Goal: Check status: Check status

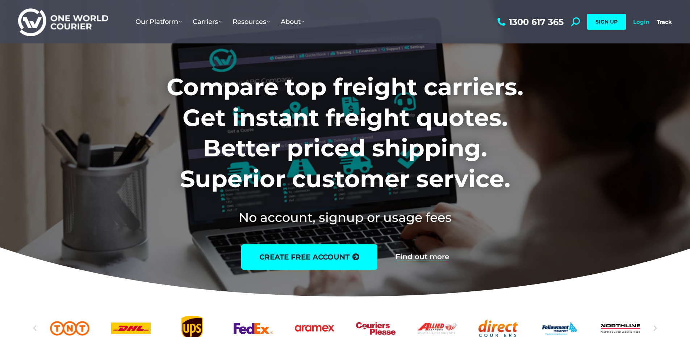
click at [642, 21] on link "Login" at bounding box center [641, 21] width 16 height 7
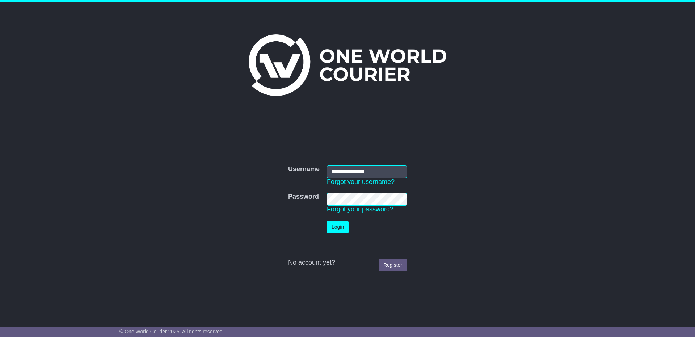
type input "**********"
click at [337, 225] on button "Login" at bounding box center [338, 227] width 22 height 13
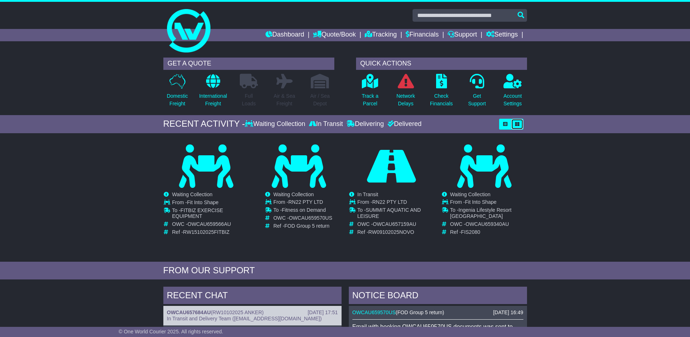
click at [511, 124] on button "button" at bounding box center [517, 124] width 12 height 11
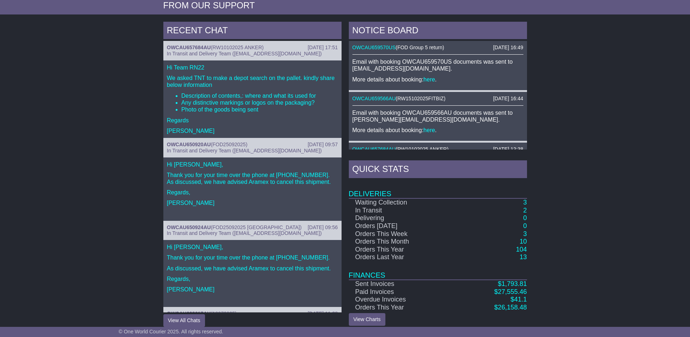
scroll to position [267, 0]
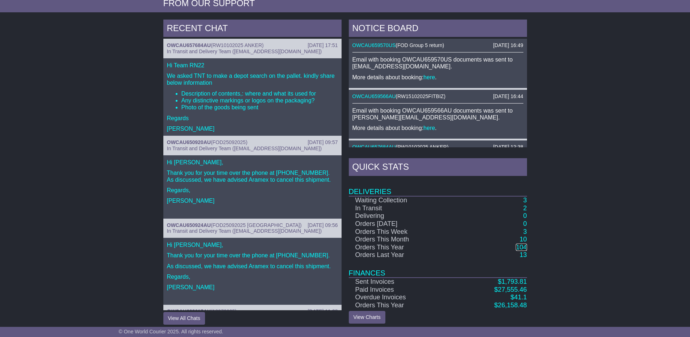
click at [523, 244] on link "104" at bounding box center [521, 247] width 11 height 7
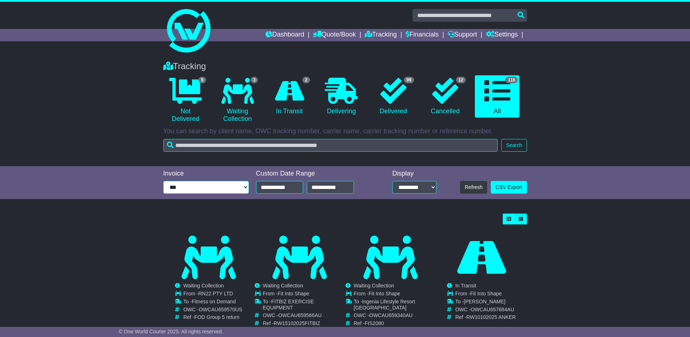
click at [200, 189] on select "**********" at bounding box center [205, 187] width 85 height 13
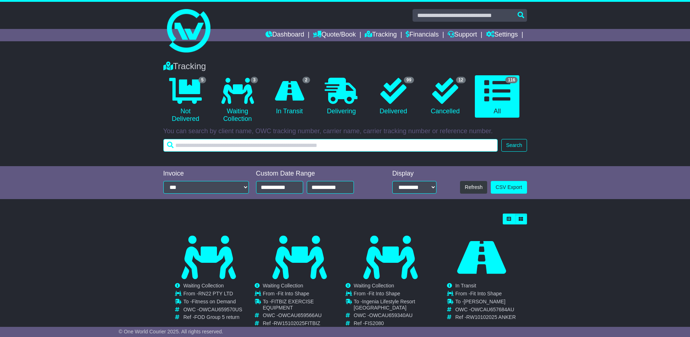
click at [369, 145] on input "text" at bounding box center [330, 145] width 335 height 13
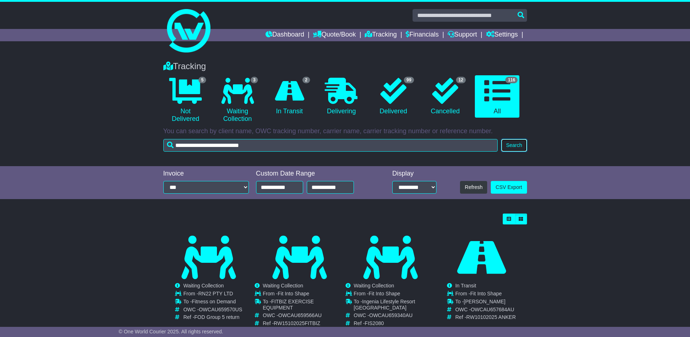
click at [511, 146] on button "Search" at bounding box center [513, 145] width 25 height 13
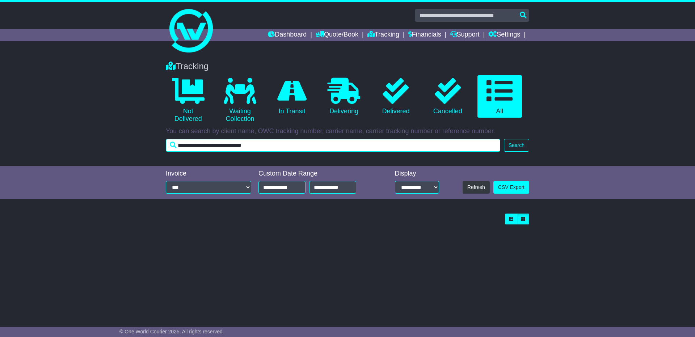
click at [264, 150] on input "**********" at bounding box center [333, 145] width 335 height 13
drag, startPoint x: 218, startPoint y: 143, endPoint x: 149, endPoint y: 138, distance: 69.4
click at [149, 137] on div "Tracking 0 Not Delivered 0 Waiting Collection 0 In Transit 0 Delivering 0" at bounding box center [347, 110] width 695 height 112
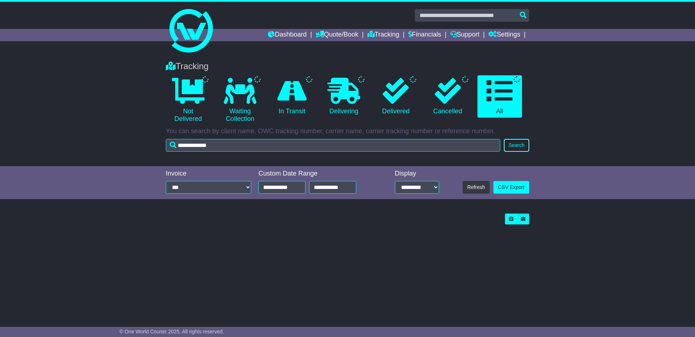
click at [520, 143] on button "Search" at bounding box center [516, 145] width 25 height 13
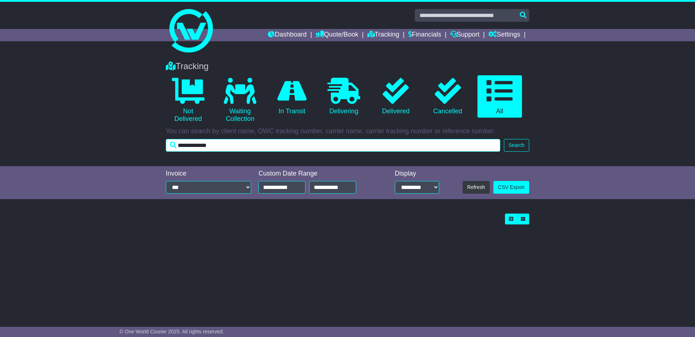
drag, startPoint x: 159, startPoint y: 141, endPoint x: 146, endPoint y: 140, distance: 12.7
click at [149, 141] on div "Tracking 0 Not Delivered 0 Waiting Collection 0 In Transit 0 Delivering 0" at bounding box center [347, 110] width 695 height 112
type input "*******"
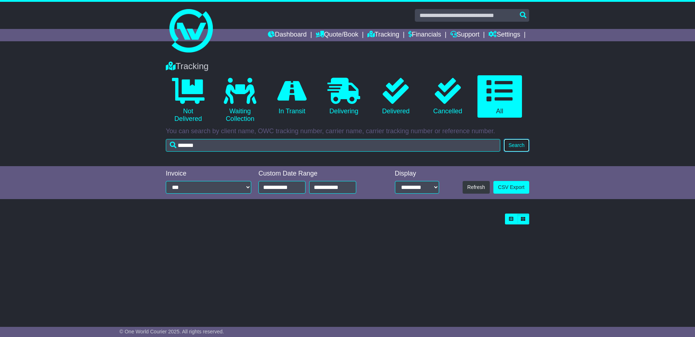
click at [519, 145] on button "Search" at bounding box center [516, 145] width 25 height 13
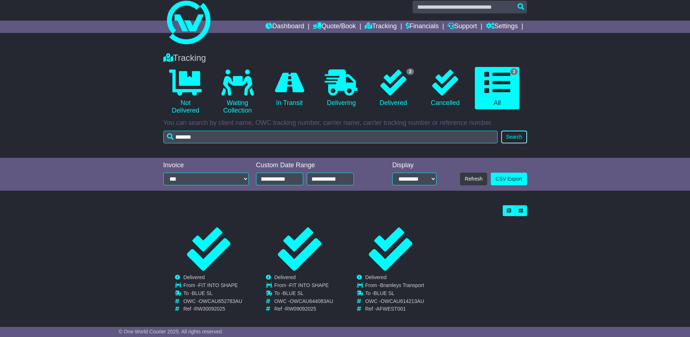
scroll to position [15, 0]
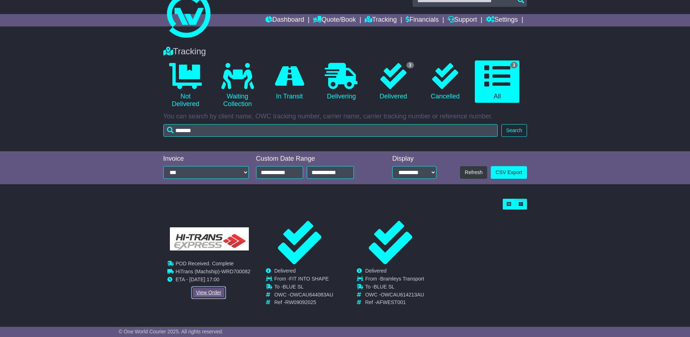
click at [208, 294] on link "View Order" at bounding box center [208, 292] width 35 height 13
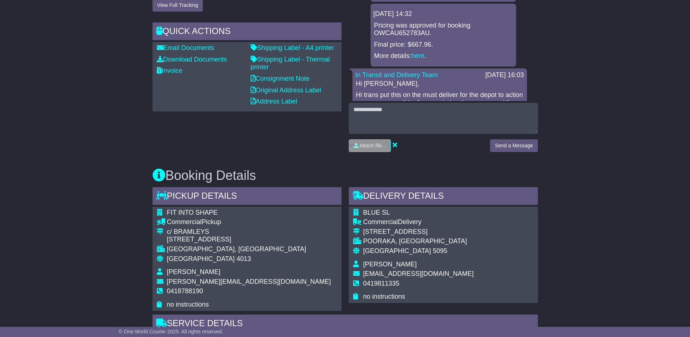
scroll to position [167, 0]
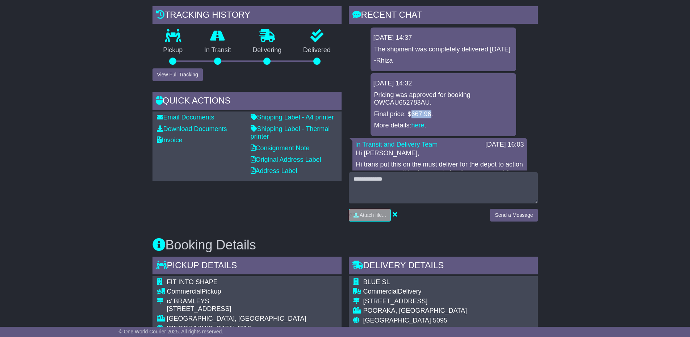
drag, startPoint x: 411, startPoint y: 122, endPoint x: 430, endPoint y: 122, distance: 18.8
click at [431, 118] on p "Final price: $667.96." at bounding box center [443, 114] width 138 height 8
copy p "667.96"
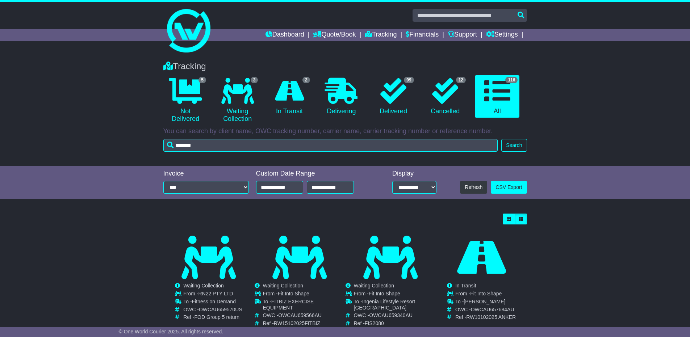
scroll to position [72, 0]
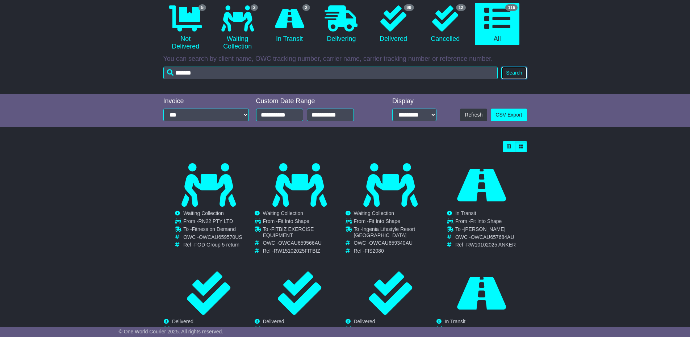
click at [519, 71] on button "Search" at bounding box center [513, 73] width 25 height 13
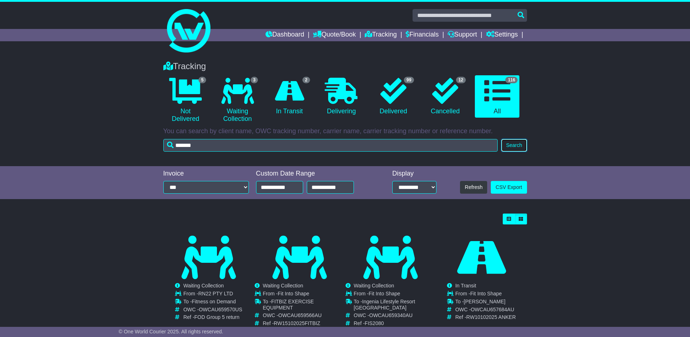
scroll to position [109, 0]
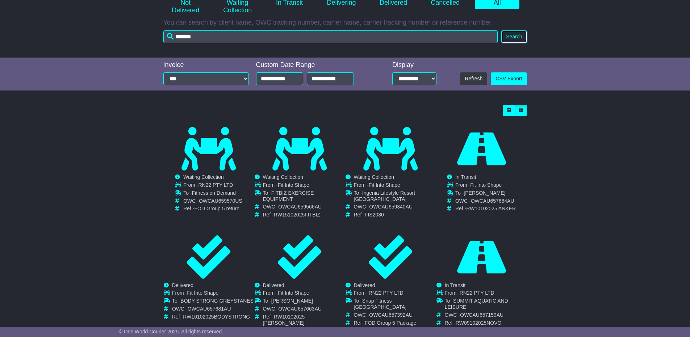
click at [516, 36] on button "Search" at bounding box center [513, 36] width 25 height 13
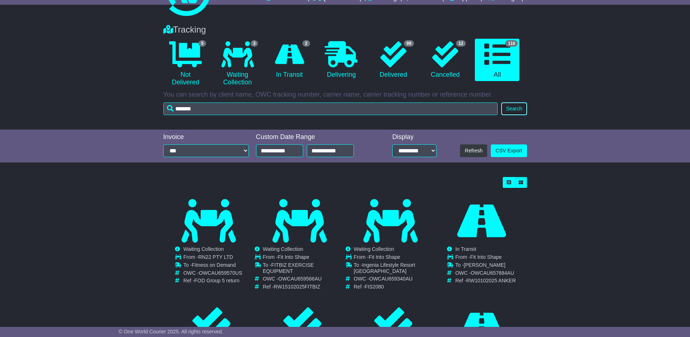
scroll to position [36, 0]
click at [519, 107] on button "Search" at bounding box center [513, 109] width 25 height 13
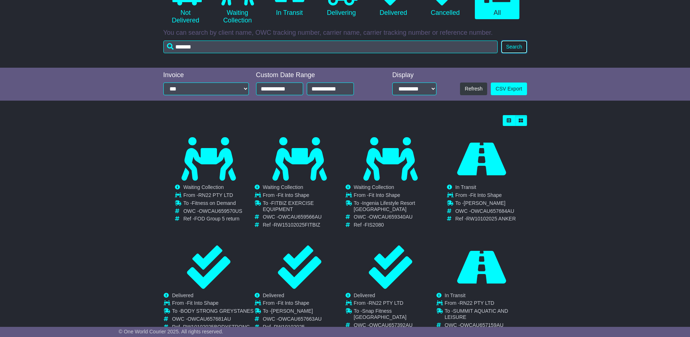
scroll to position [109, 0]
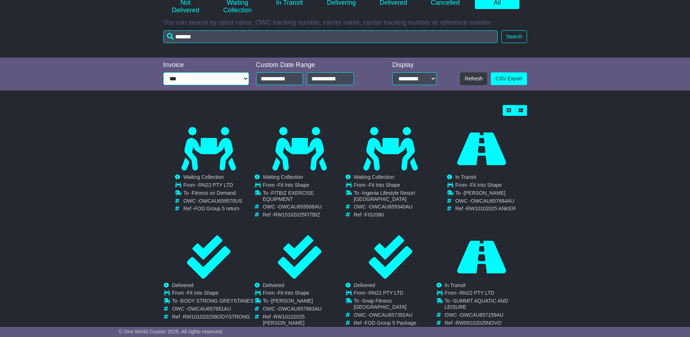
click at [221, 82] on select "**********" at bounding box center [205, 78] width 85 height 13
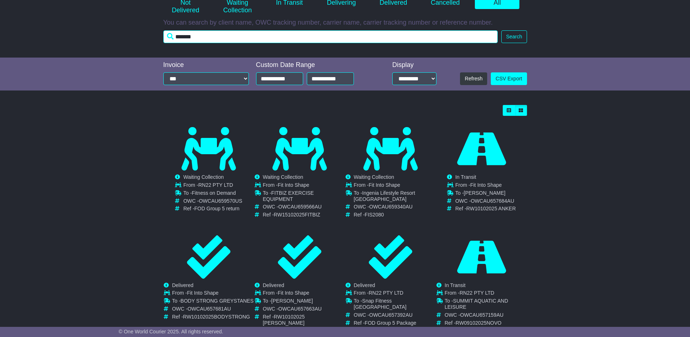
click at [226, 37] on input "*******" at bounding box center [330, 36] width 335 height 13
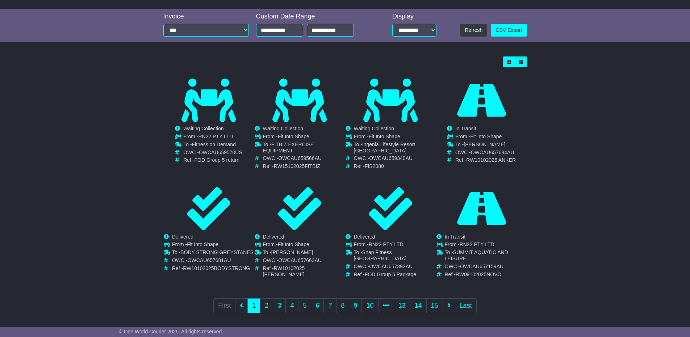
scroll to position [158, 0]
click at [519, 60] on icon "button" at bounding box center [521, 61] width 4 height 4
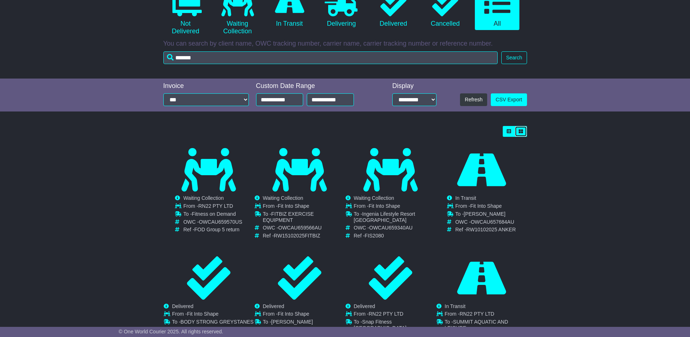
scroll to position [85, 0]
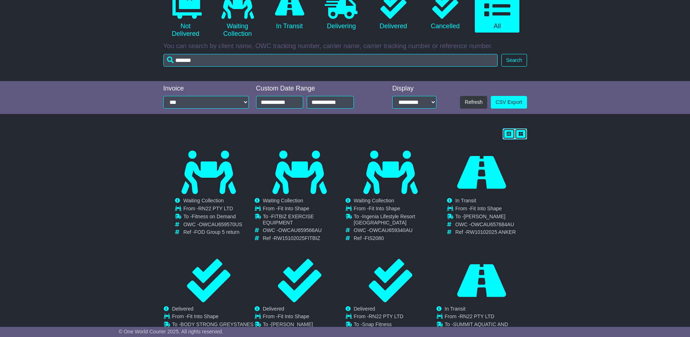
click at [509, 133] on icon "button" at bounding box center [509, 134] width 4 height 4
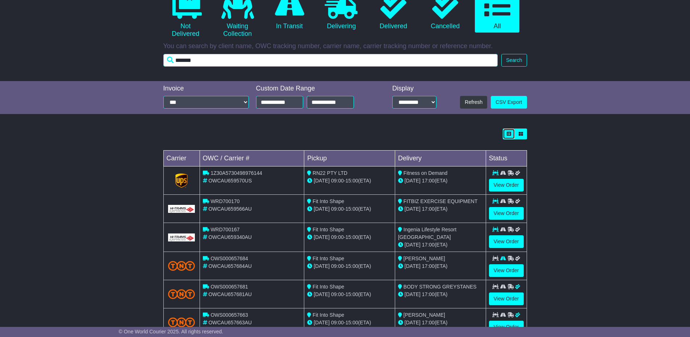
click at [206, 62] on input "*******" at bounding box center [330, 60] width 335 height 13
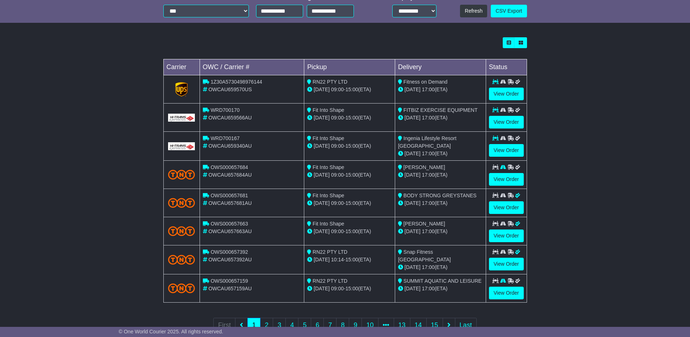
scroll to position [194, 0]
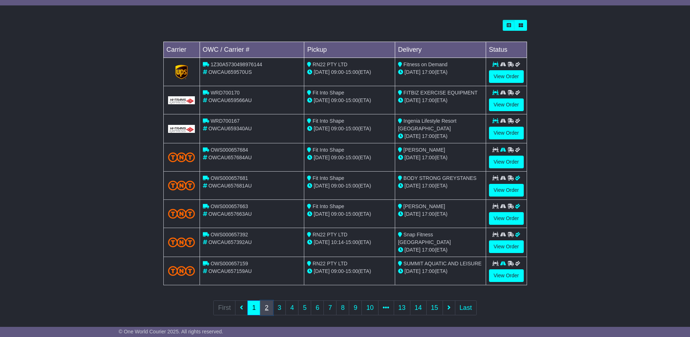
click at [266, 309] on link "2" at bounding box center [266, 308] width 13 height 15
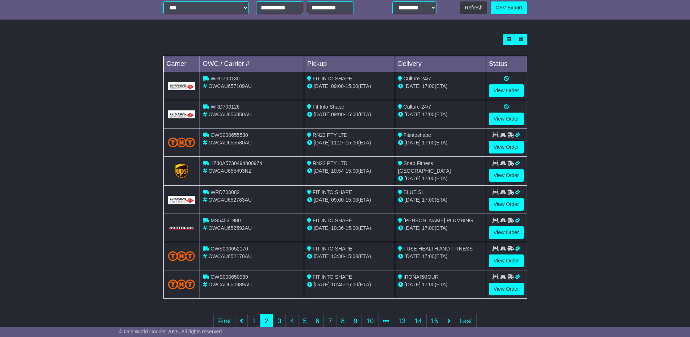
scroll to position [181, 0]
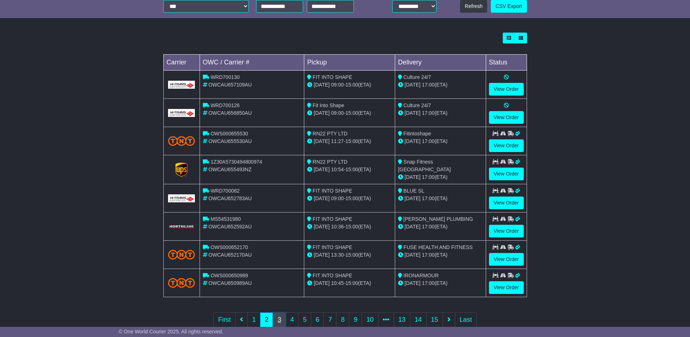
click at [280, 317] on link "3" at bounding box center [279, 320] width 13 height 15
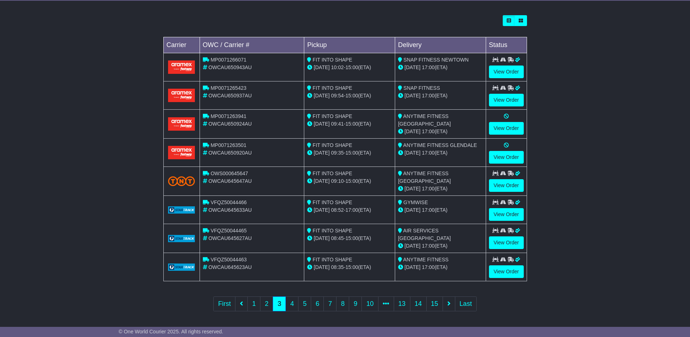
scroll to position [199, 0]
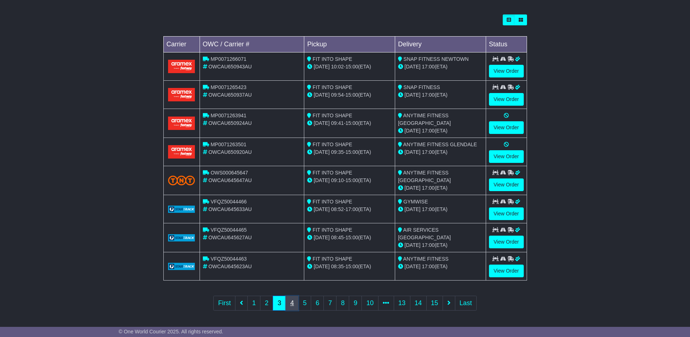
click at [292, 301] on link "4" at bounding box center [291, 303] width 13 height 15
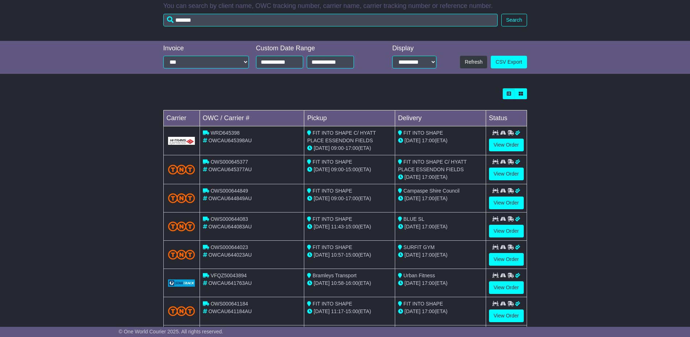
scroll to position [145, 0]
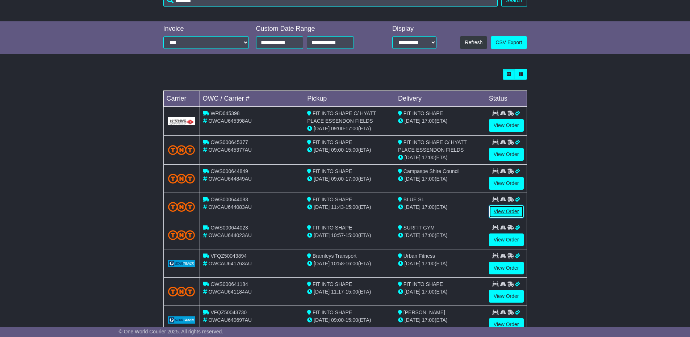
click at [502, 211] on link "View Order" at bounding box center [506, 211] width 35 height 13
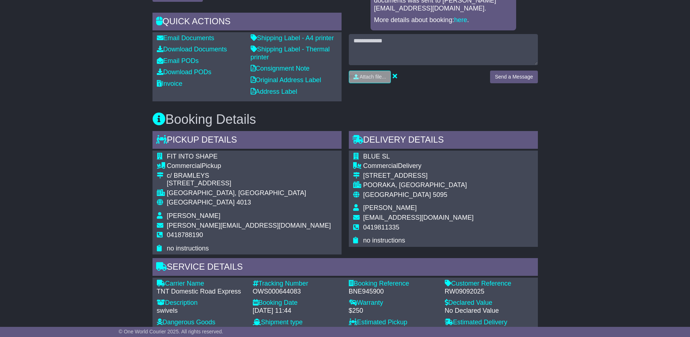
scroll to position [290, 0]
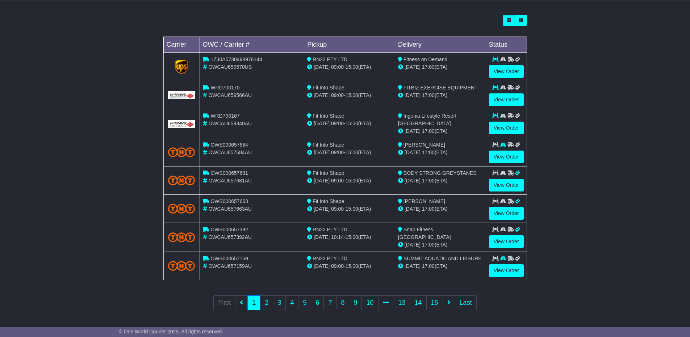
scroll to position [199, 0]
click at [293, 301] on link "4" at bounding box center [291, 302] width 13 height 15
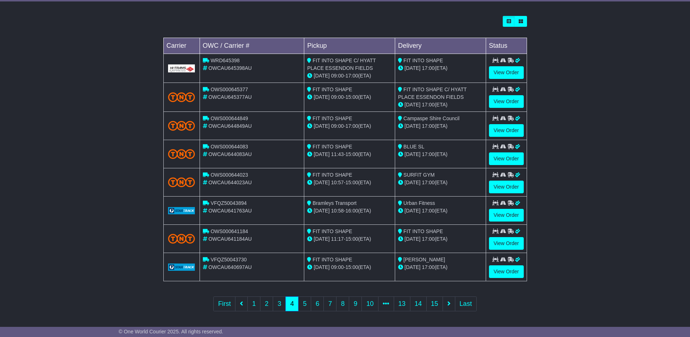
scroll to position [200, 0]
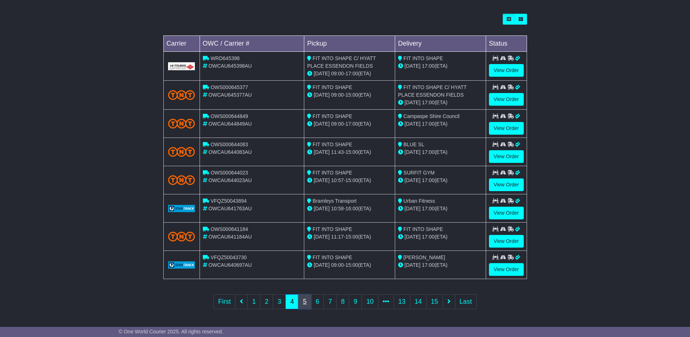
click at [307, 299] on link "5" at bounding box center [304, 301] width 13 height 15
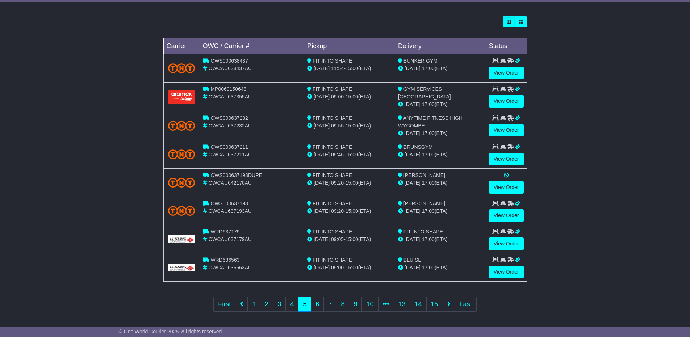
scroll to position [199, 0]
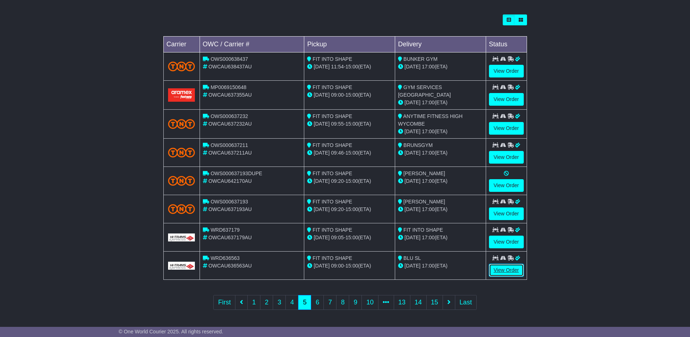
click at [508, 269] on link "View Order" at bounding box center [506, 270] width 35 height 13
